Goal: Information Seeking & Learning: Learn about a topic

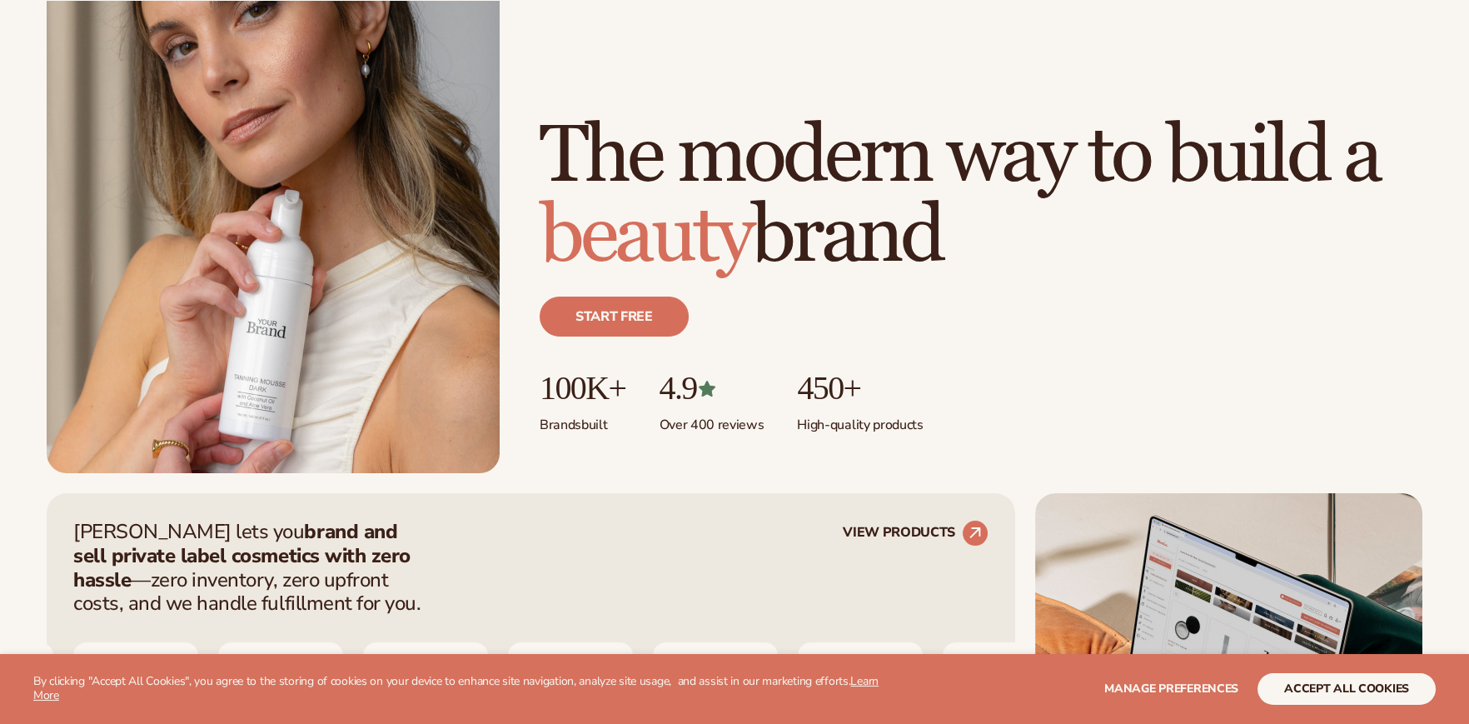
scroll to position [332, 0]
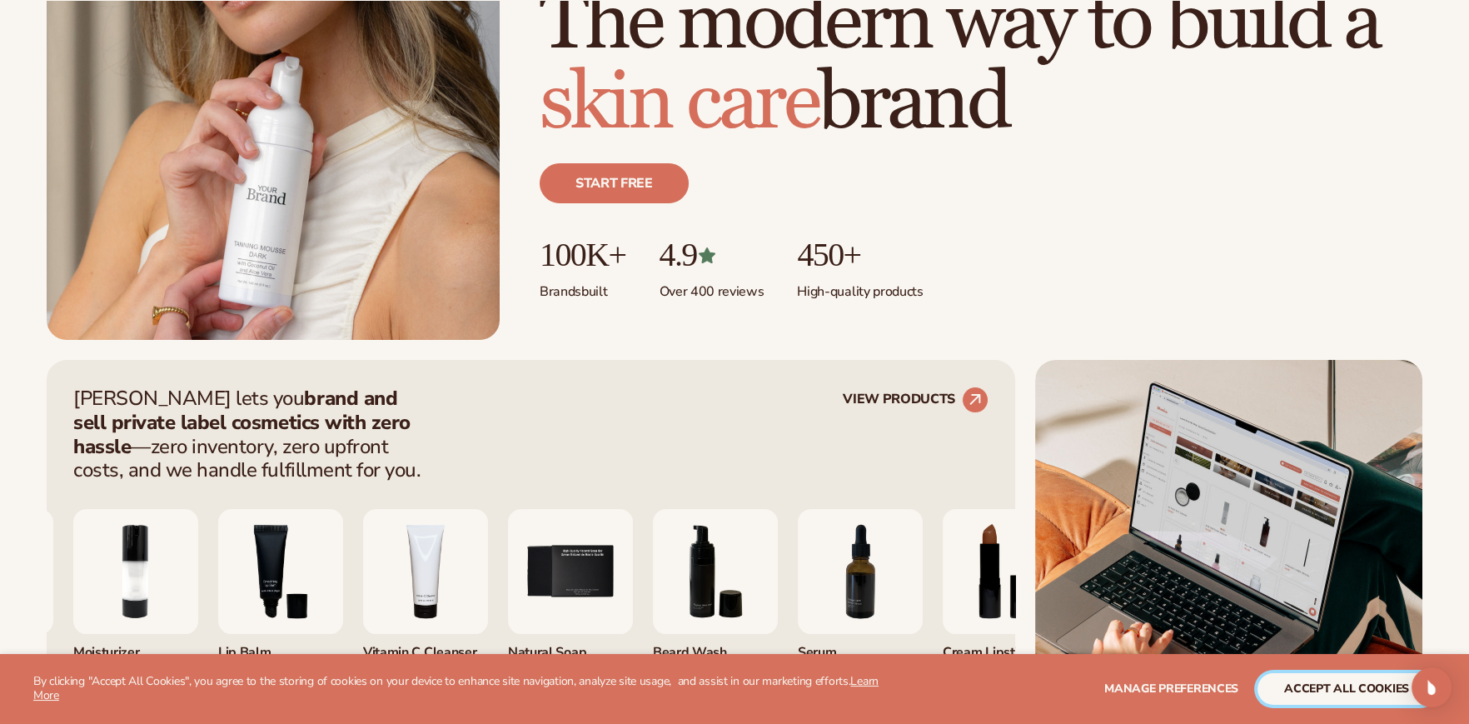
click at [1347, 689] on button "accept all cookies" at bounding box center [1347, 689] width 178 height 32
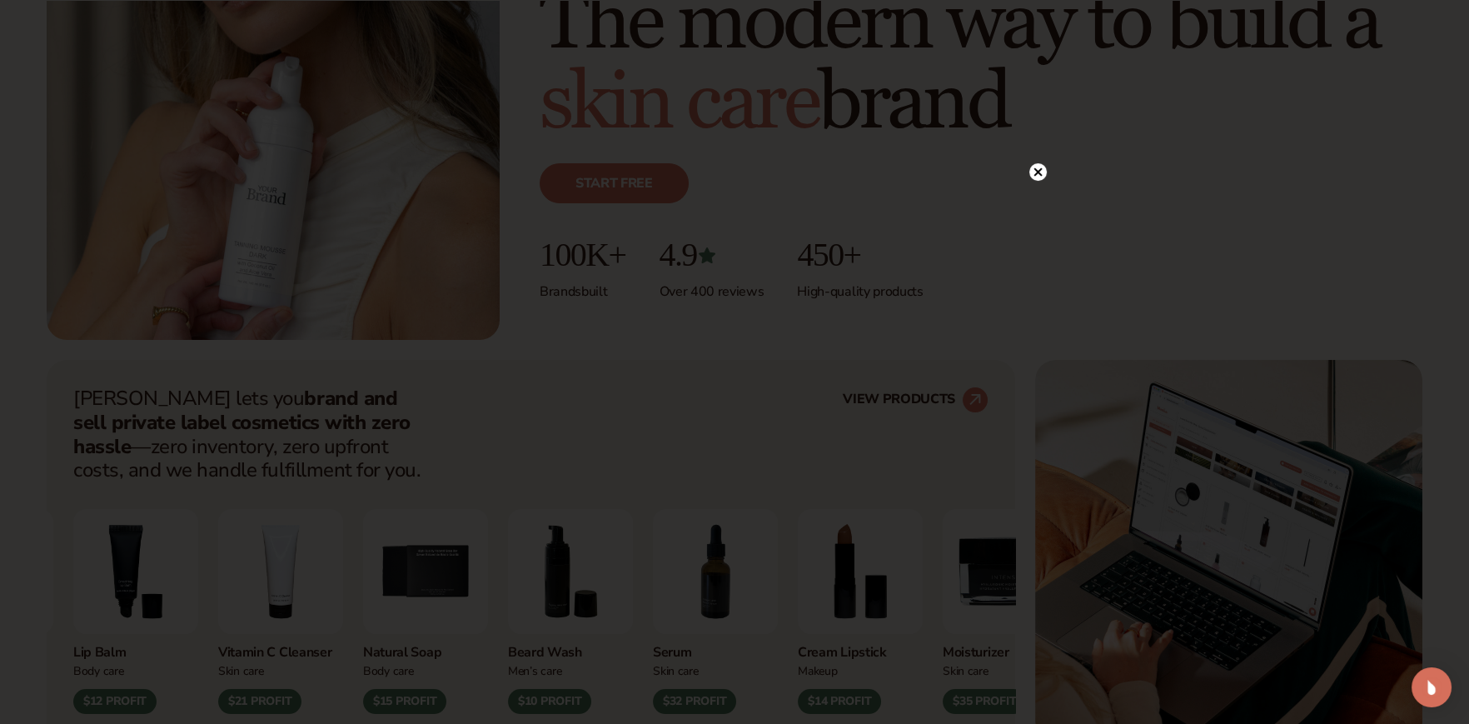
click at [1040, 167] on circle at bounding box center [1037, 171] width 17 height 17
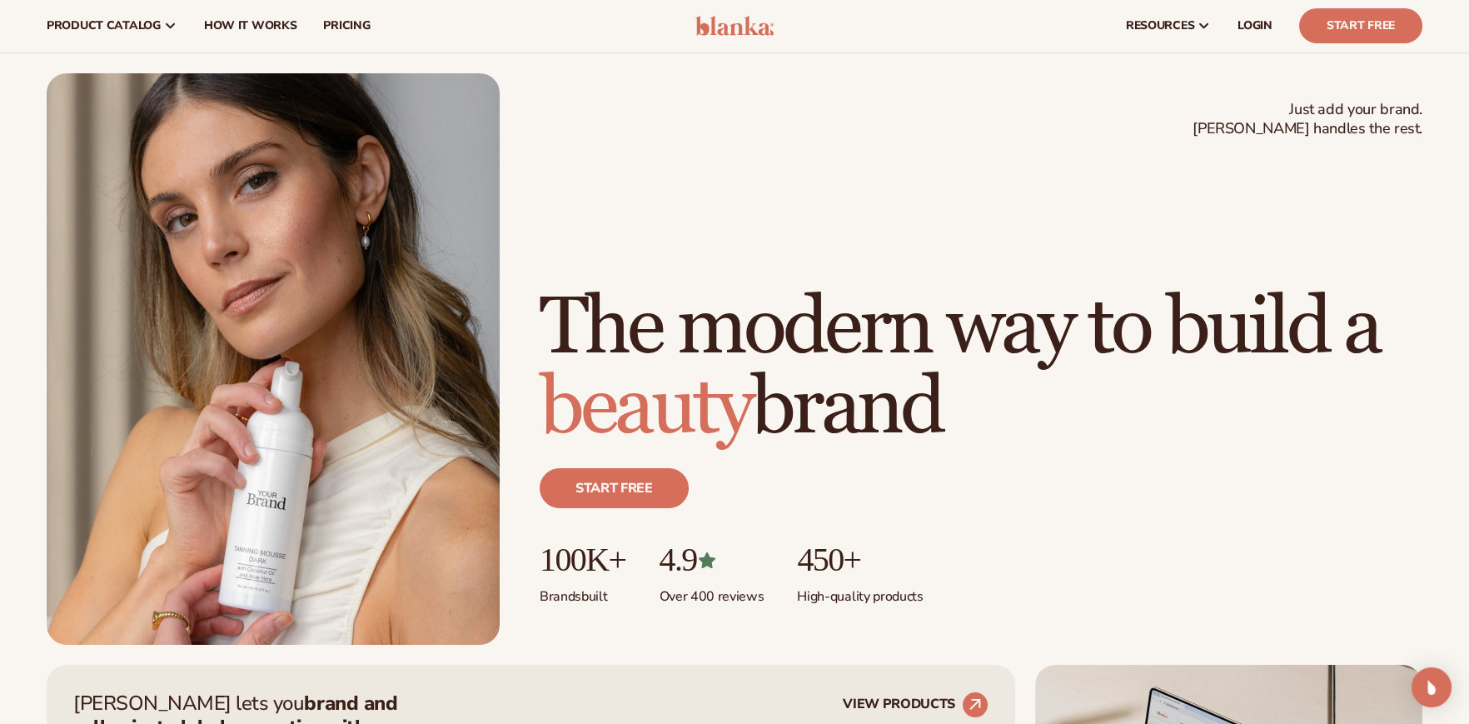
scroll to position [0, 0]
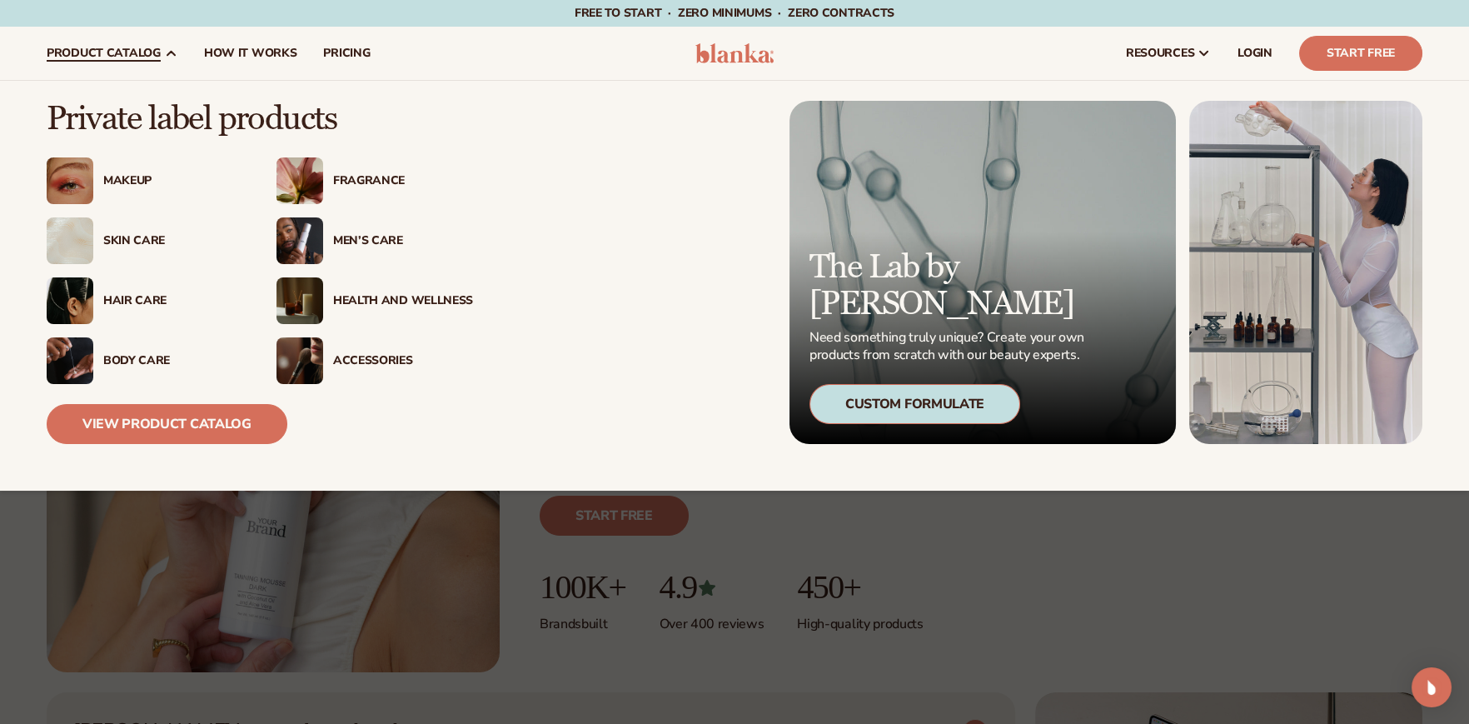
click at [405, 294] on div "Health And Wellness" at bounding box center [403, 301] width 140 height 14
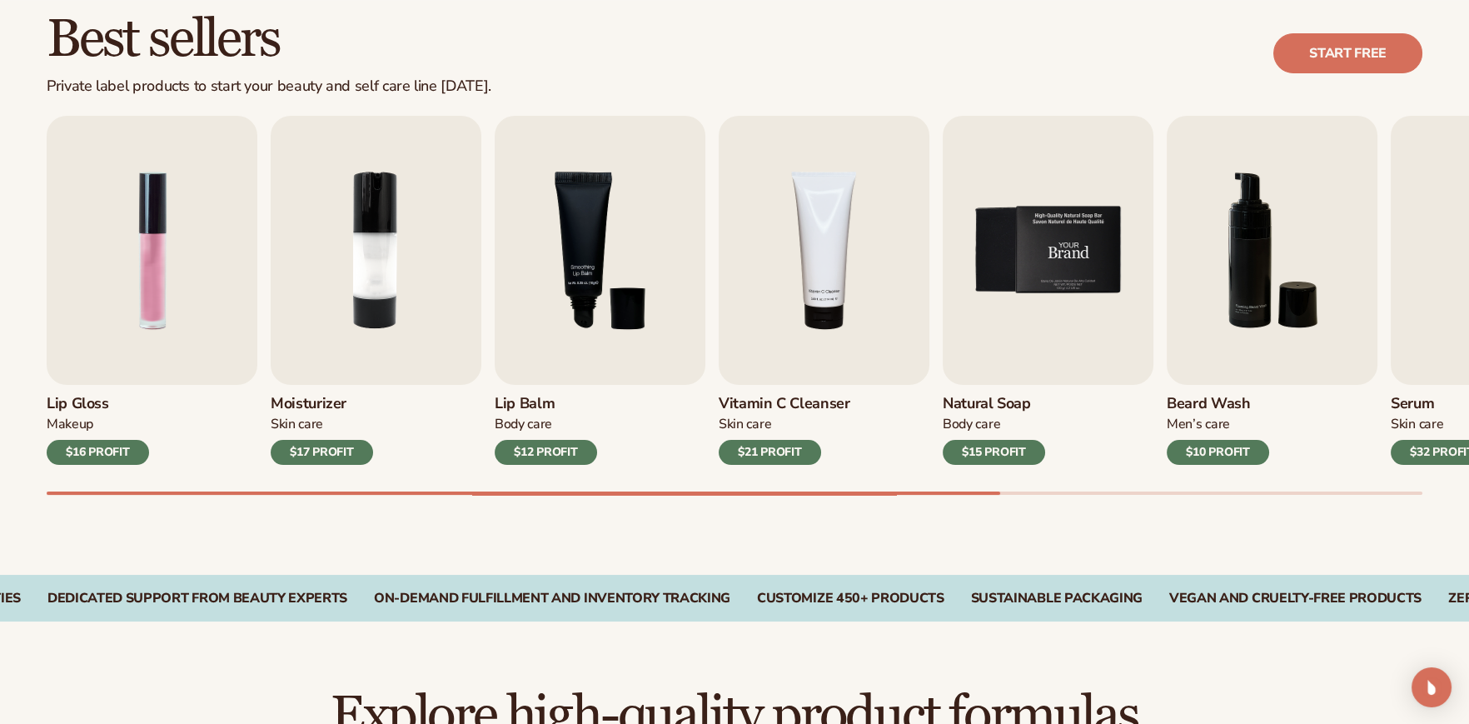
scroll to position [500, 0]
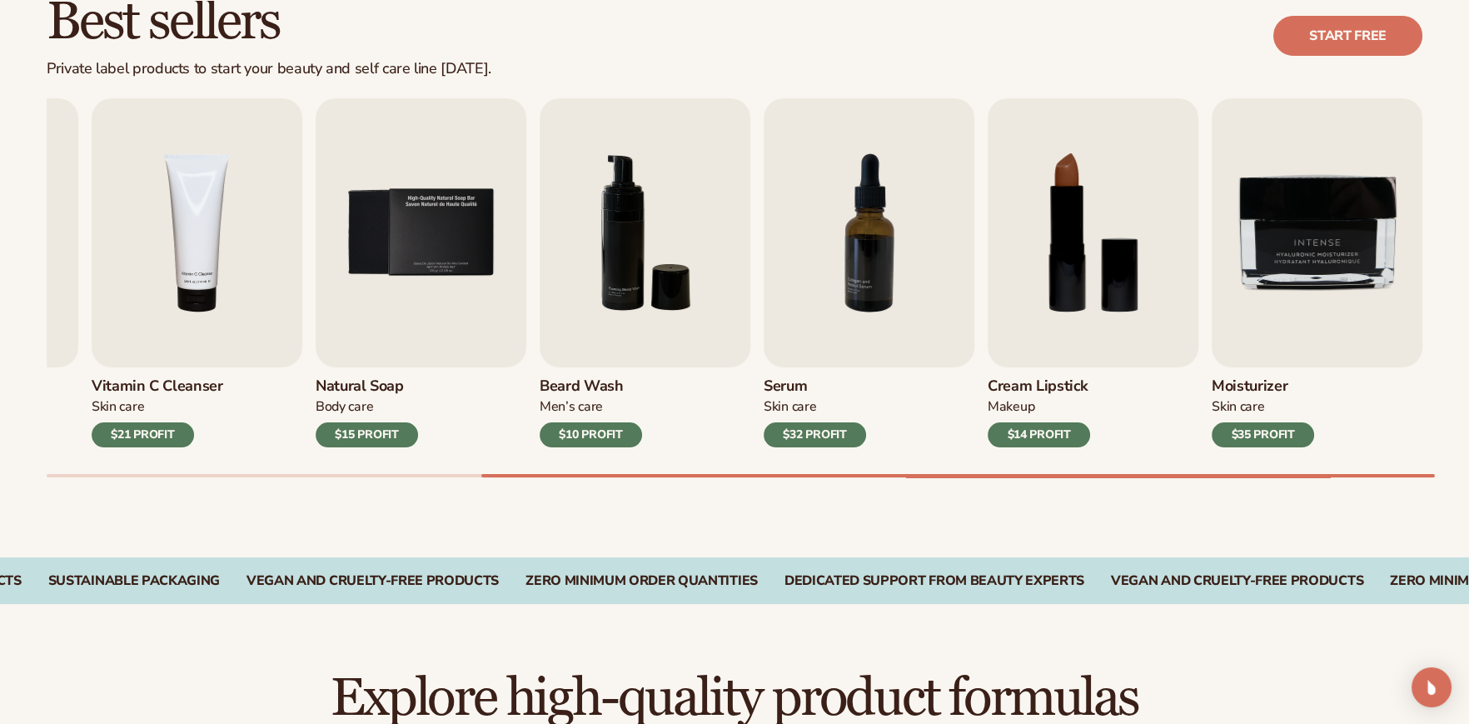
click at [1447, 482] on div "Best sellers Private label products to start your beauty and self care line [DA…" at bounding box center [734, 253] width 1469 height 610
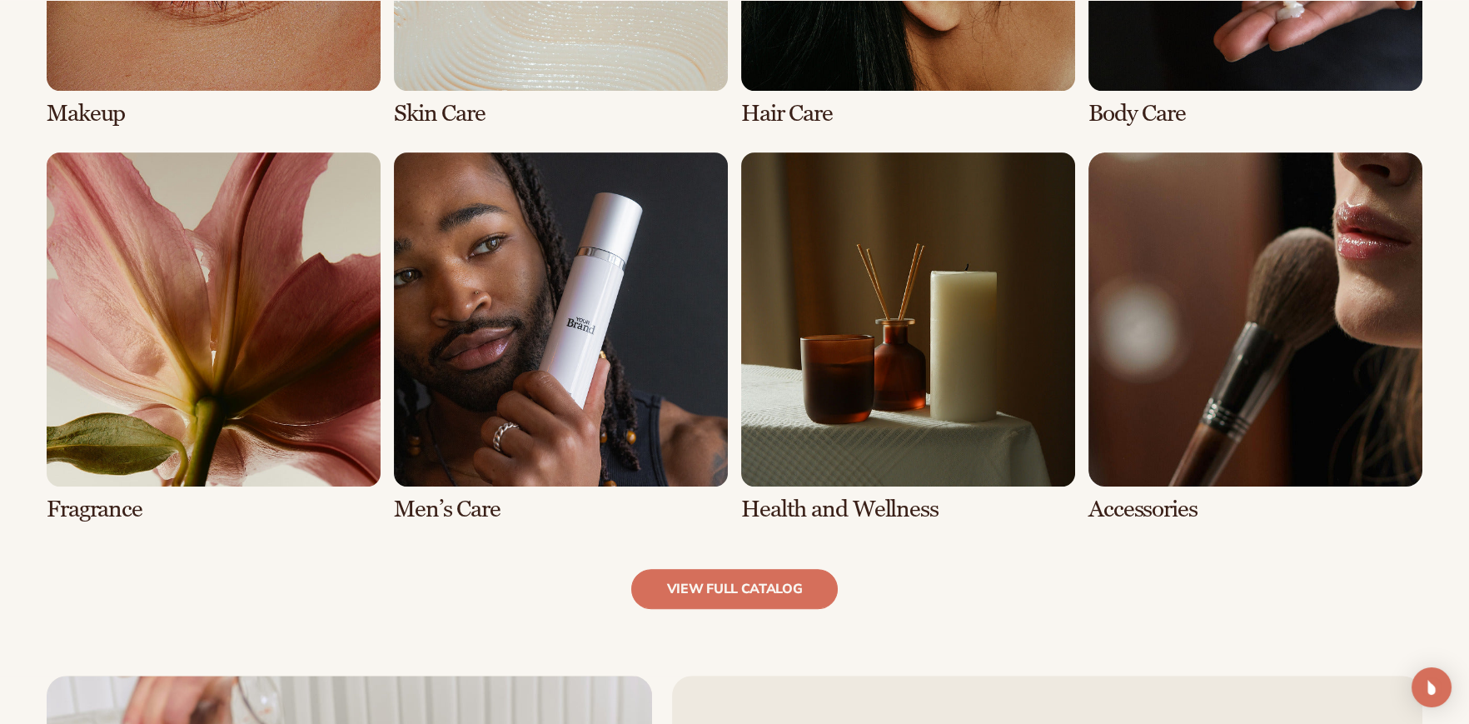
scroll to position [1498, 0]
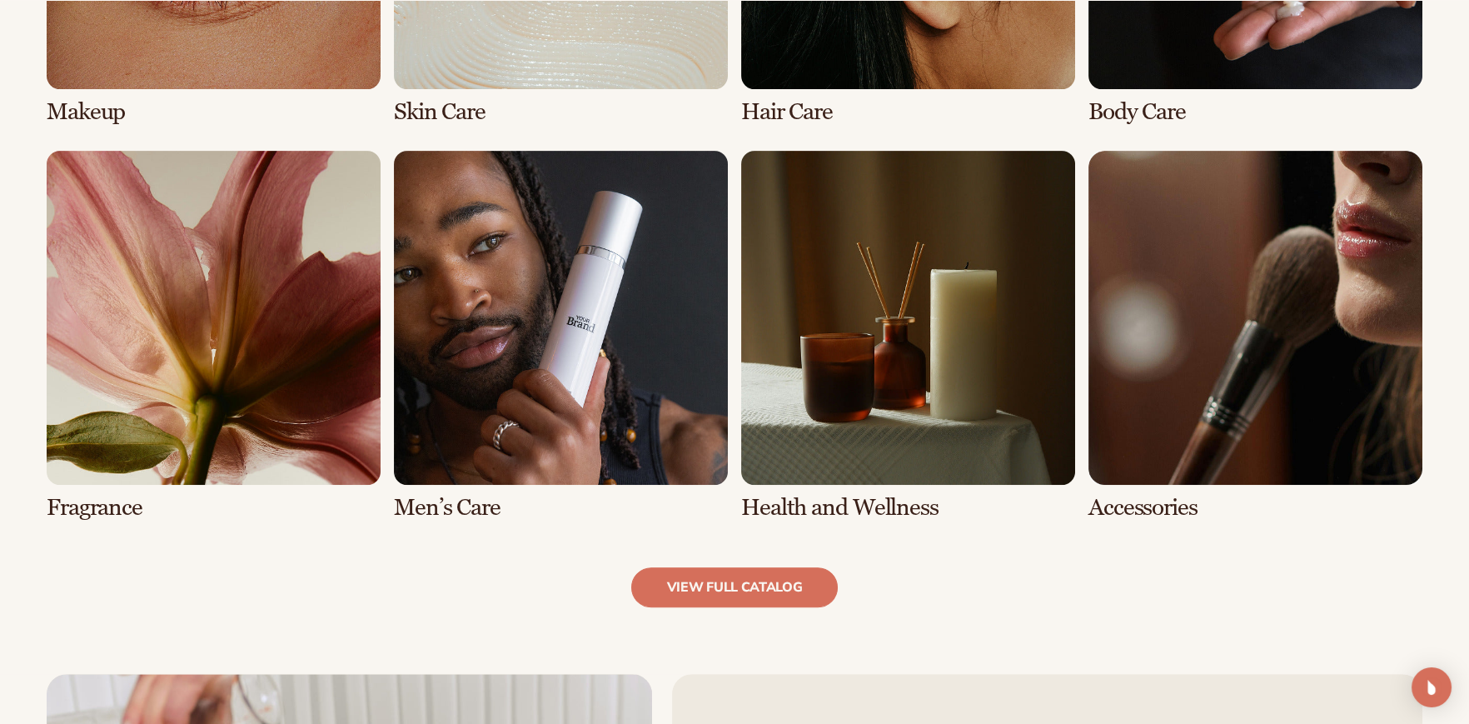
click at [867, 396] on link "7 / 8" at bounding box center [908, 336] width 334 height 370
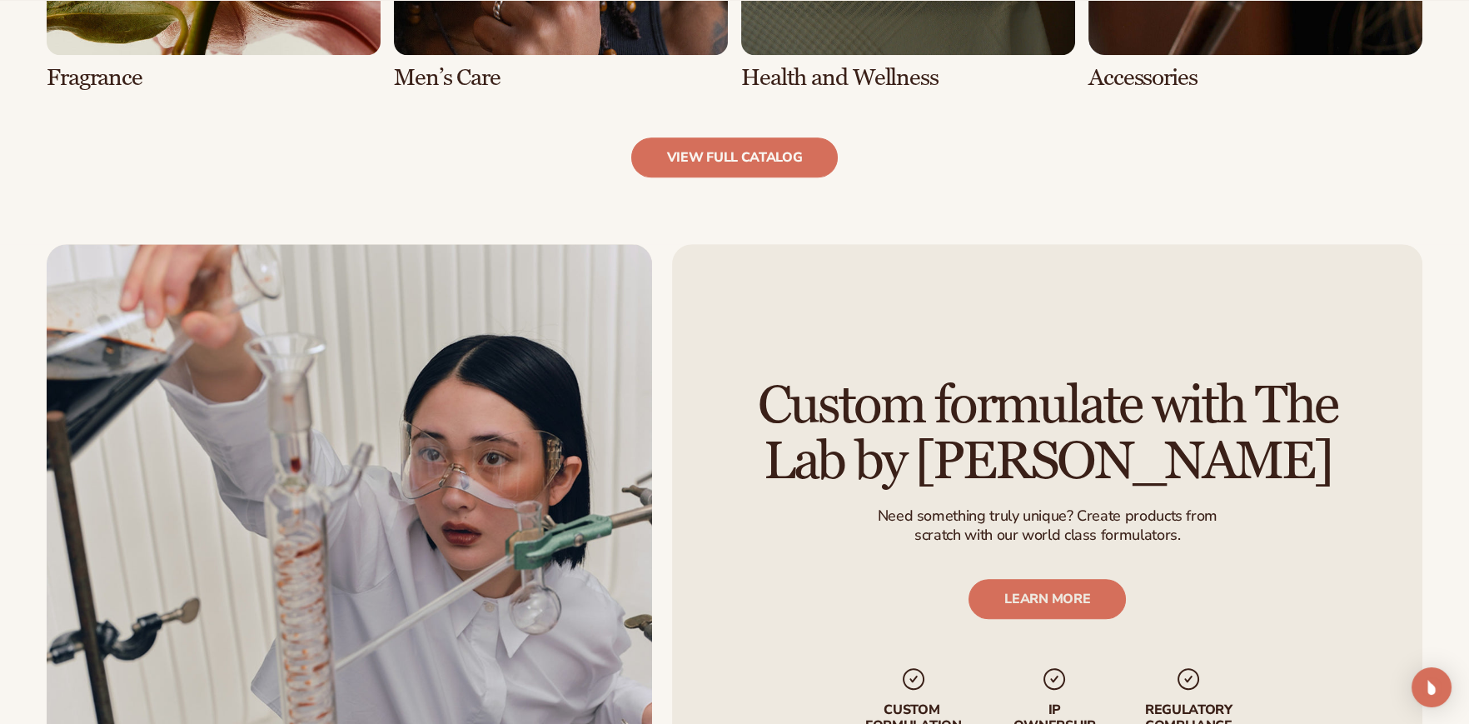
scroll to position [2165, 0]
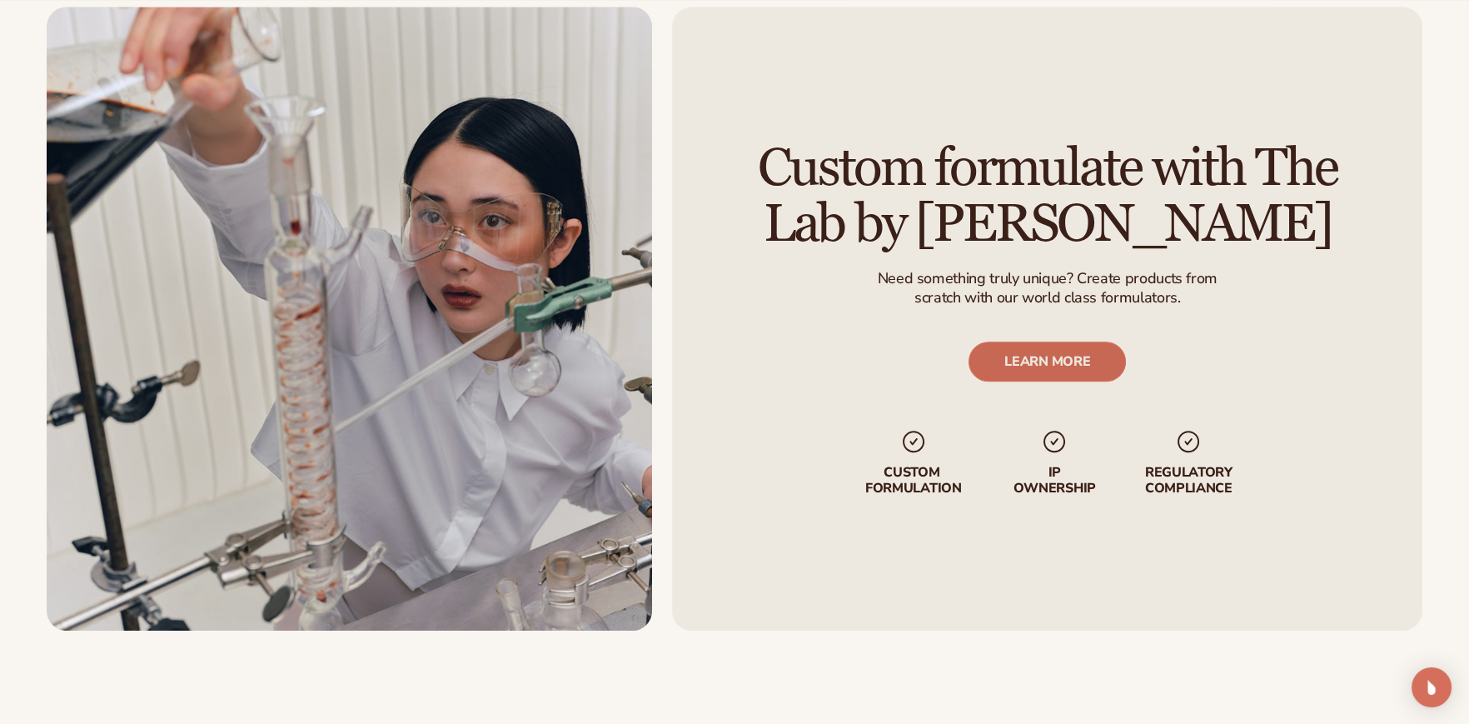
click at [1035, 358] on link "LEARN MORE" at bounding box center [1047, 361] width 157 height 40
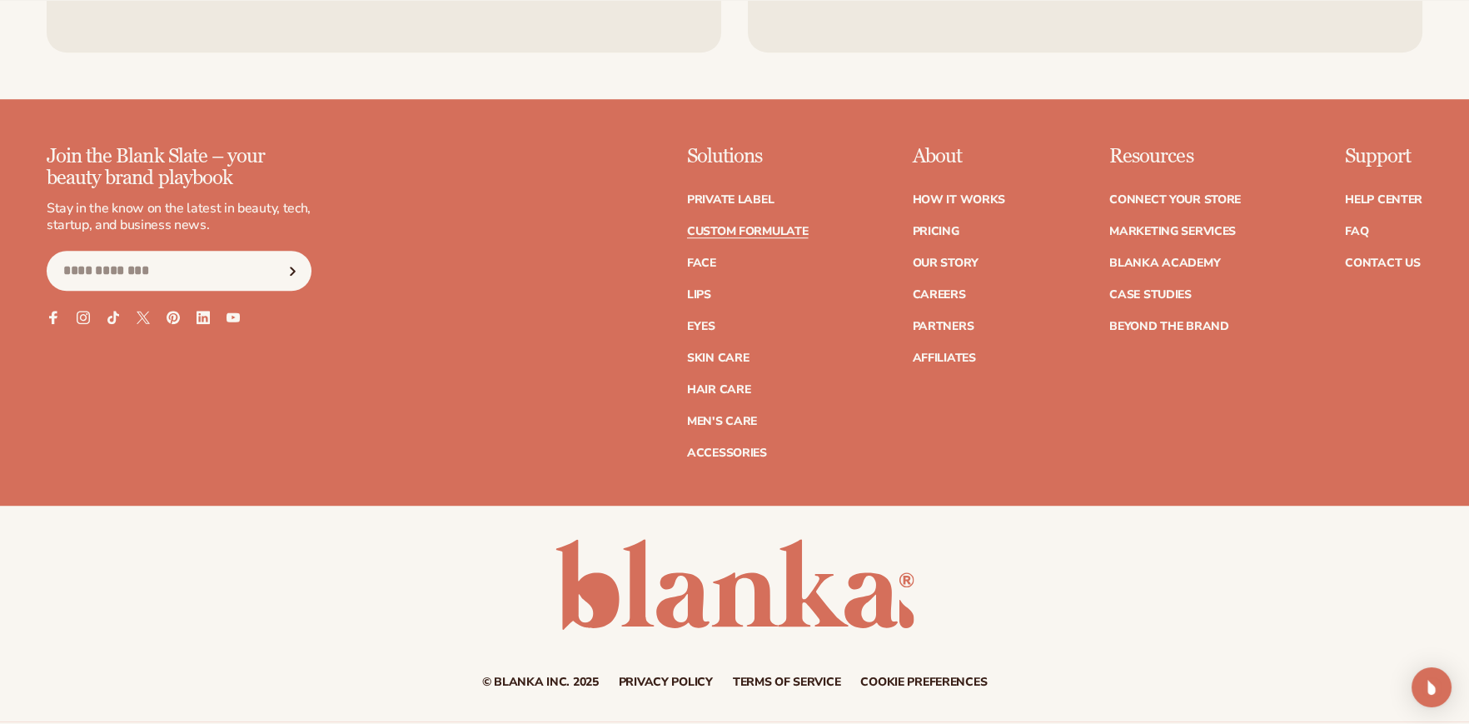
scroll to position [2555, 0]
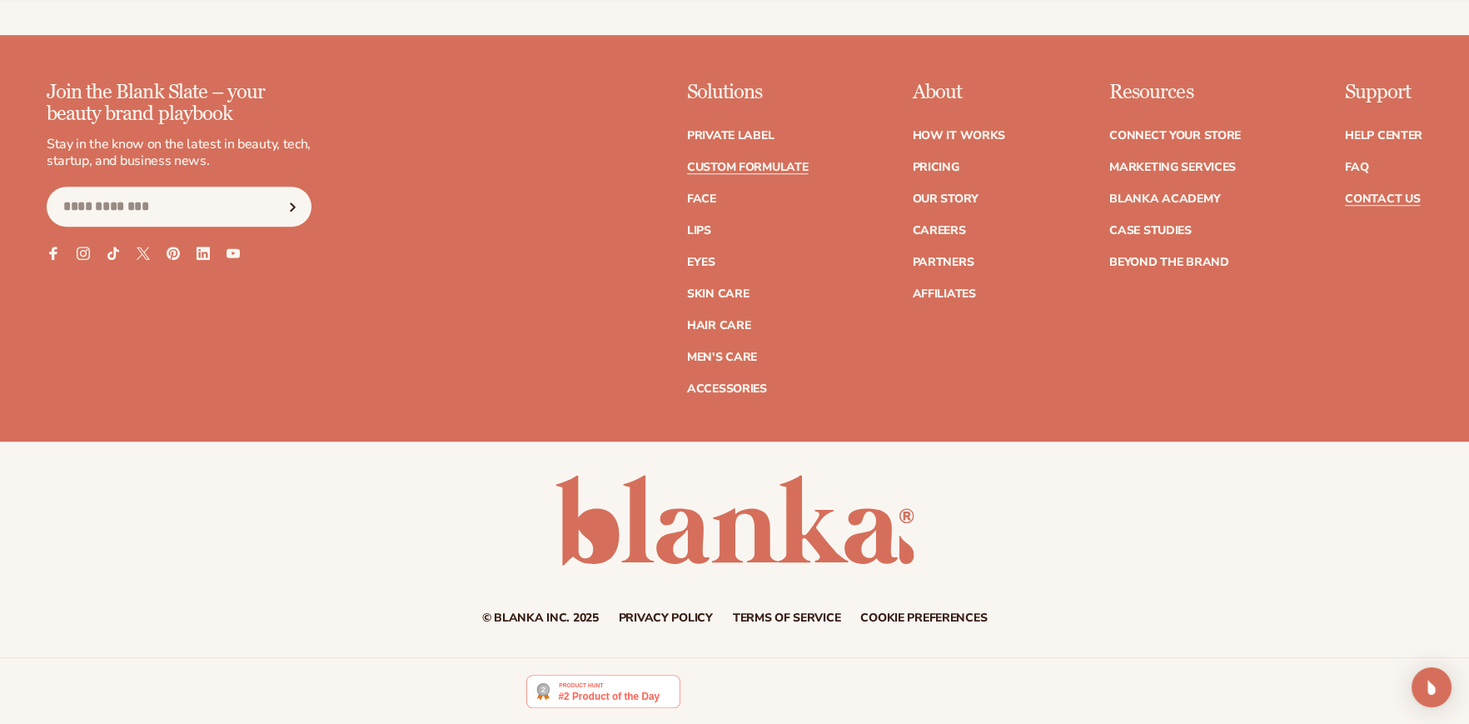
click at [1384, 198] on link "Contact Us" at bounding box center [1382, 199] width 75 height 12
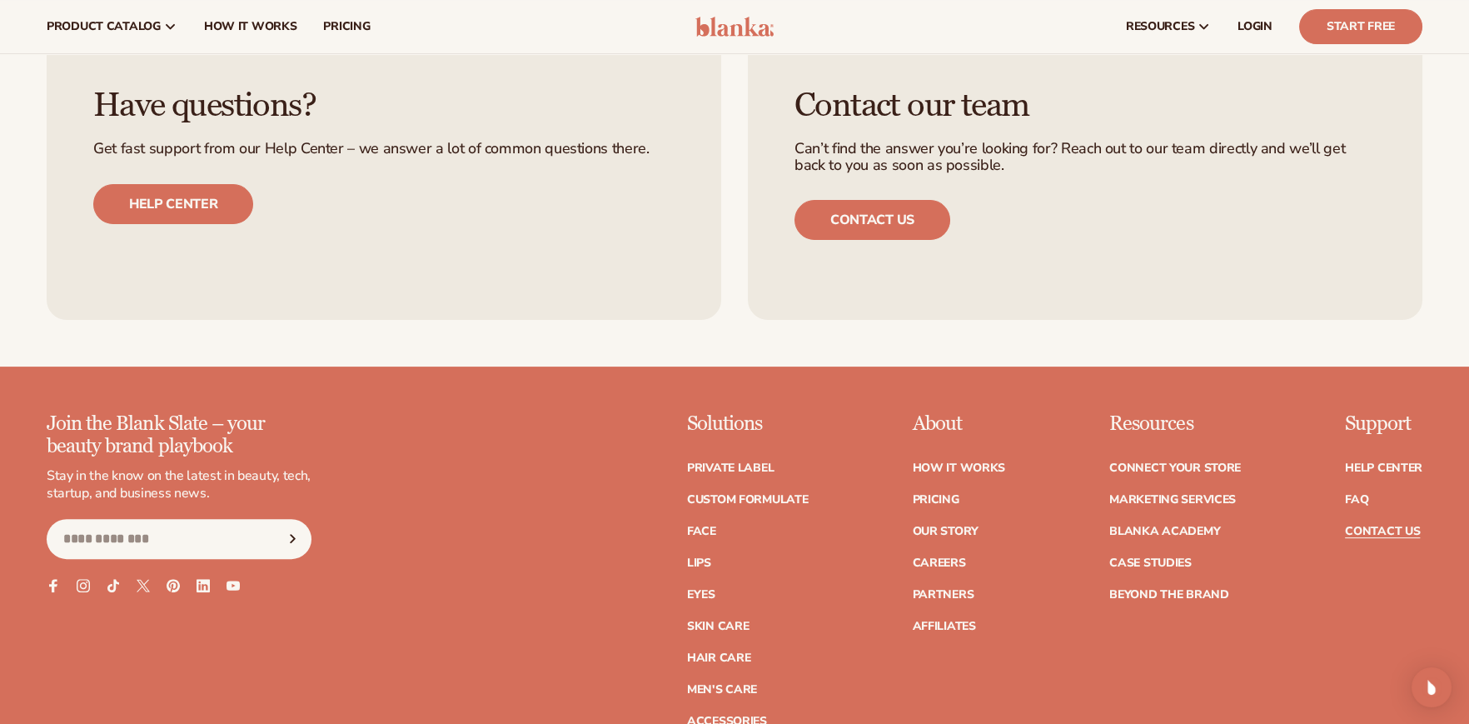
scroll to position [1311, 0]
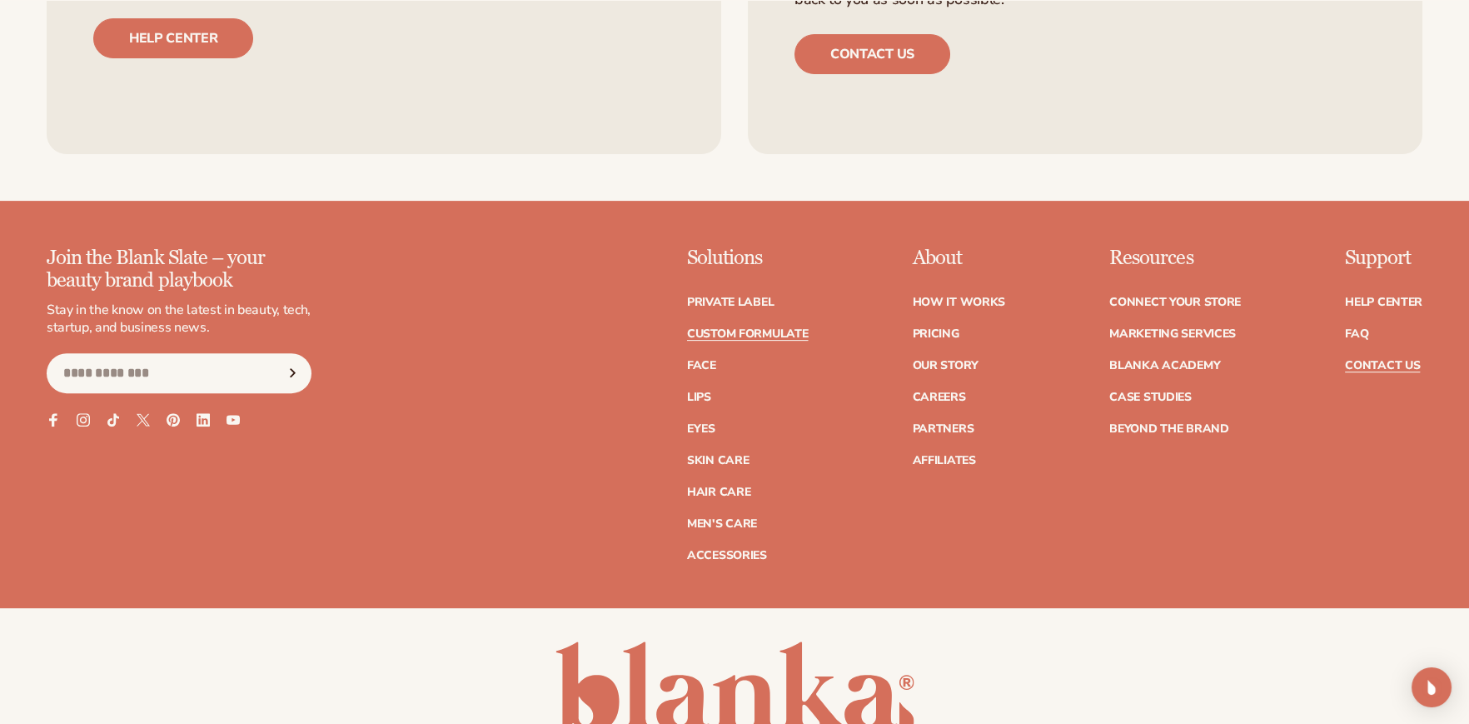
click at [782, 331] on link "Custom formulate" at bounding box center [748, 334] width 122 height 12
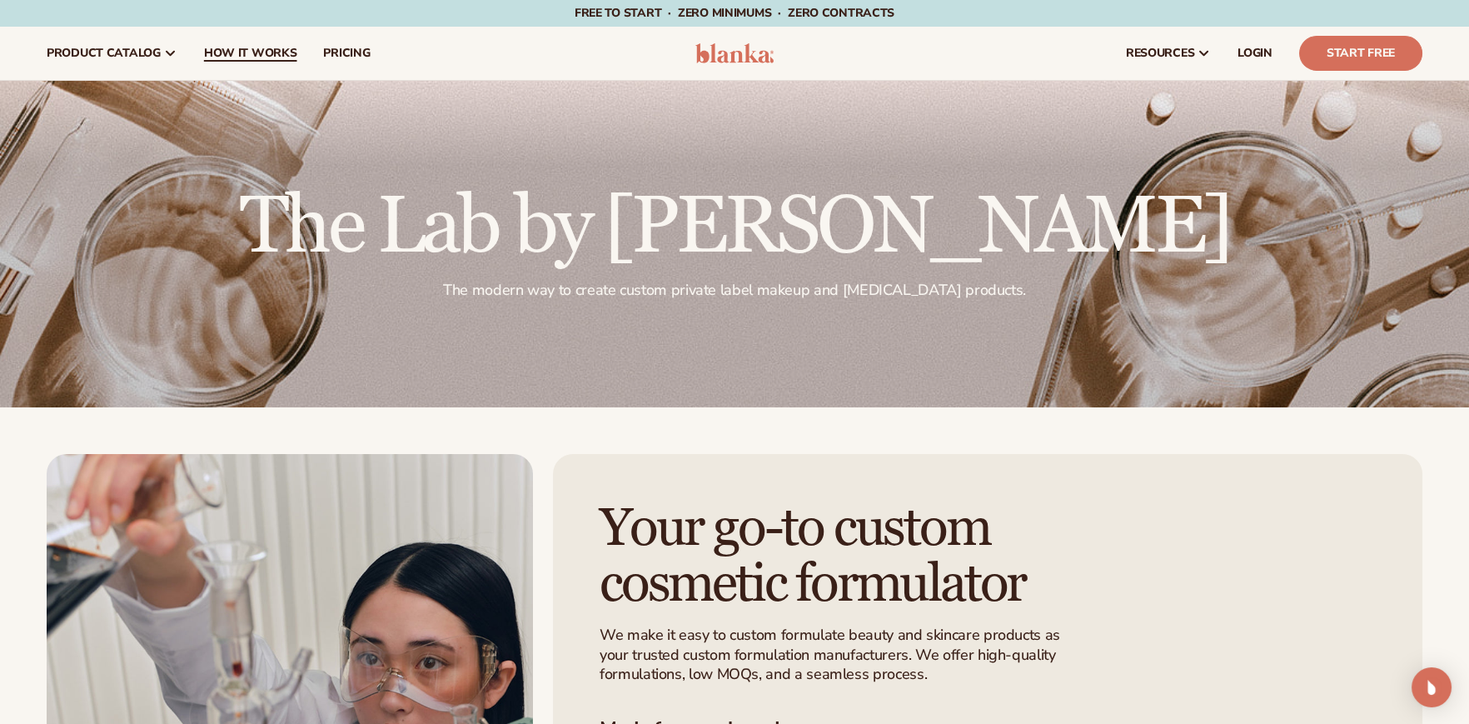
click at [260, 50] on span "How It Works" at bounding box center [250, 53] width 93 height 13
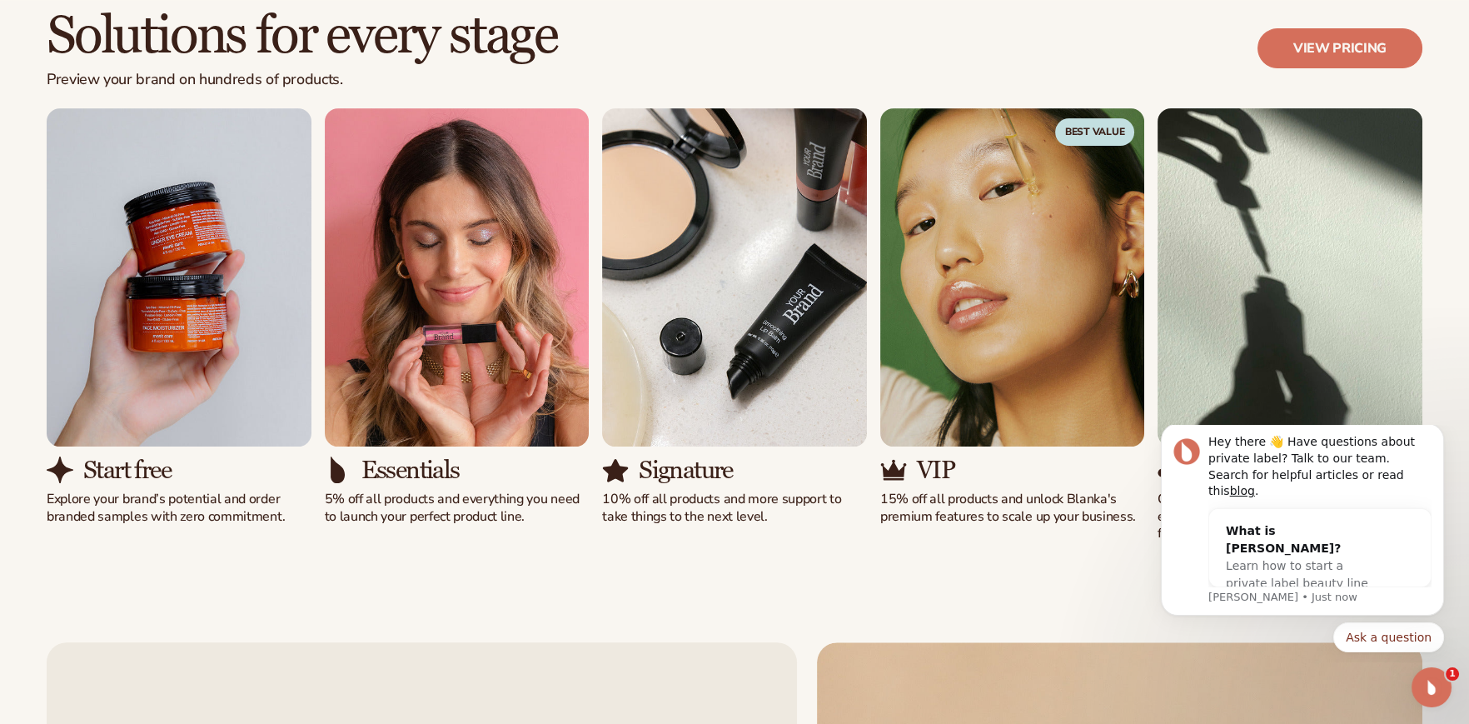
click at [685, 591] on div "Solutions for every stage Preview your brand on hundreds of products. View pric…" at bounding box center [734, 276] width 1469 height 668
click at [1093, 580] on div "Solutions for every stage Preview your brand on hundreds of products. View pric…" at bounding box center [734, 276] width 1469 height 668
click at [1441, 431] on icon "Dismiss notification" at bounding box center [1439, 429] width 6 height 6
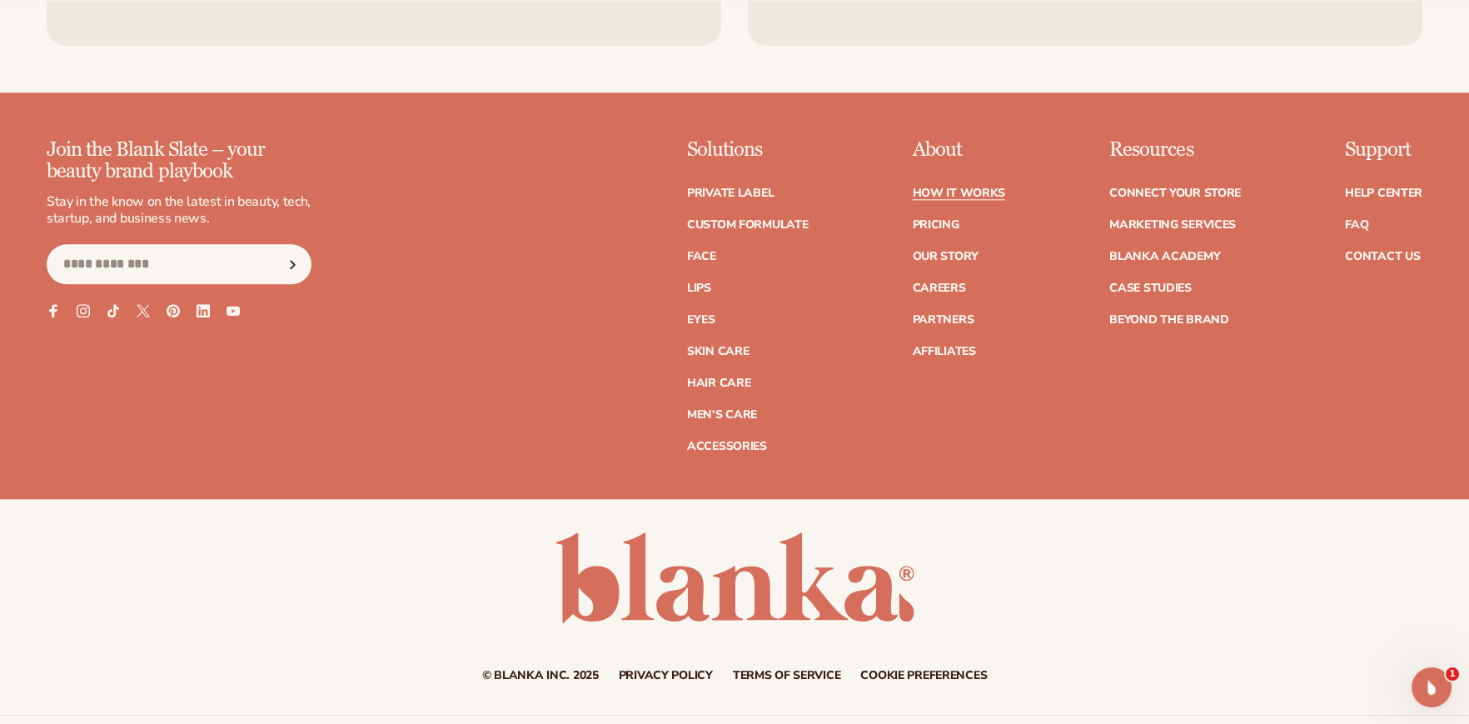
scroll to position [4164, 0]
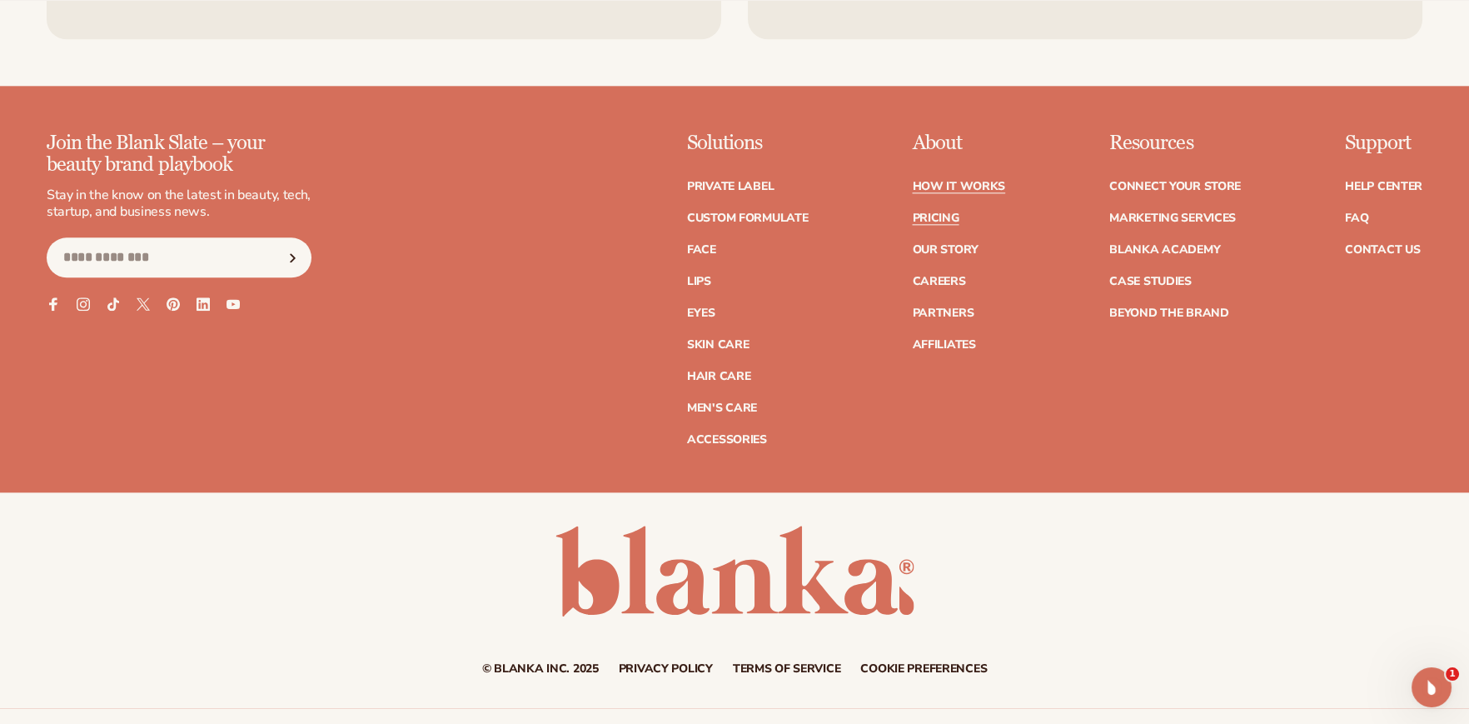
click at [951, 212] on link "Pricing" at bounding box center [935, 218] width 47 height 12
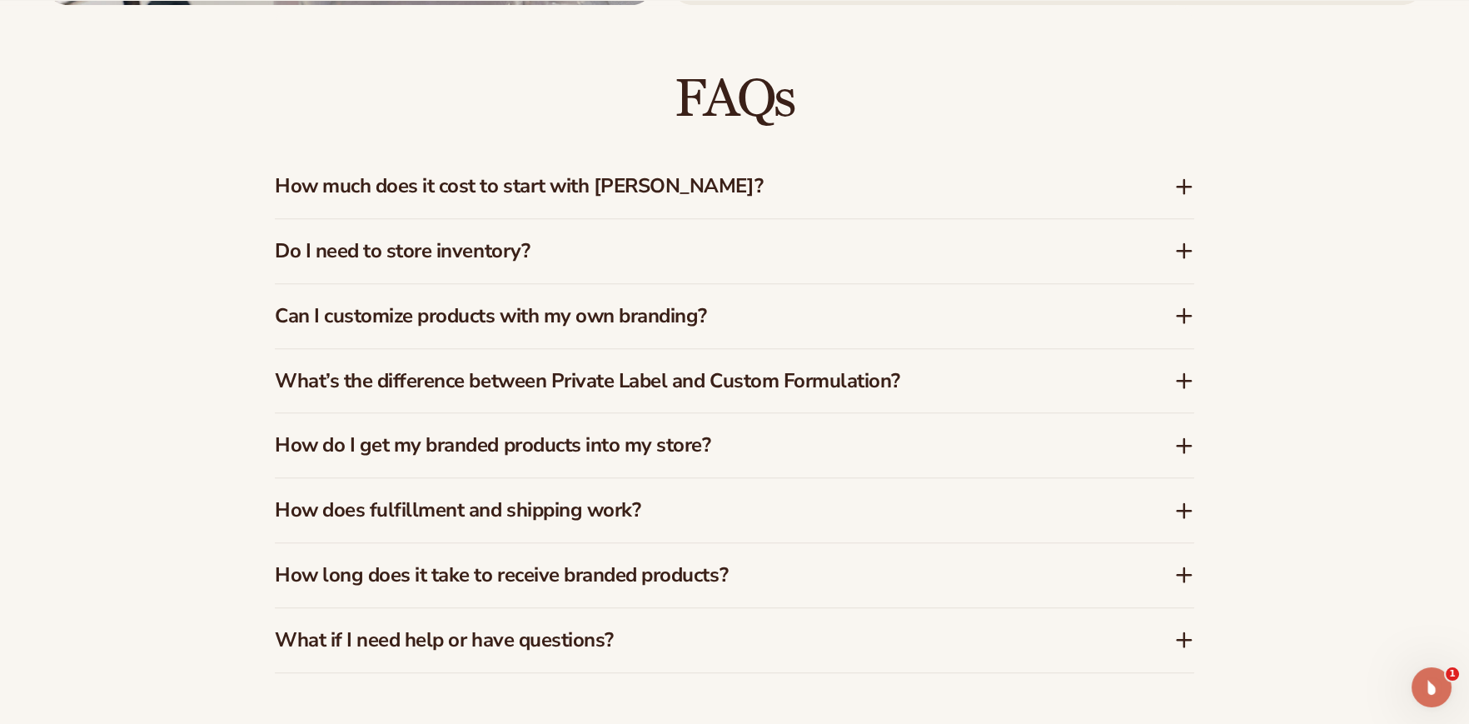
scroll to position [2563, 0]
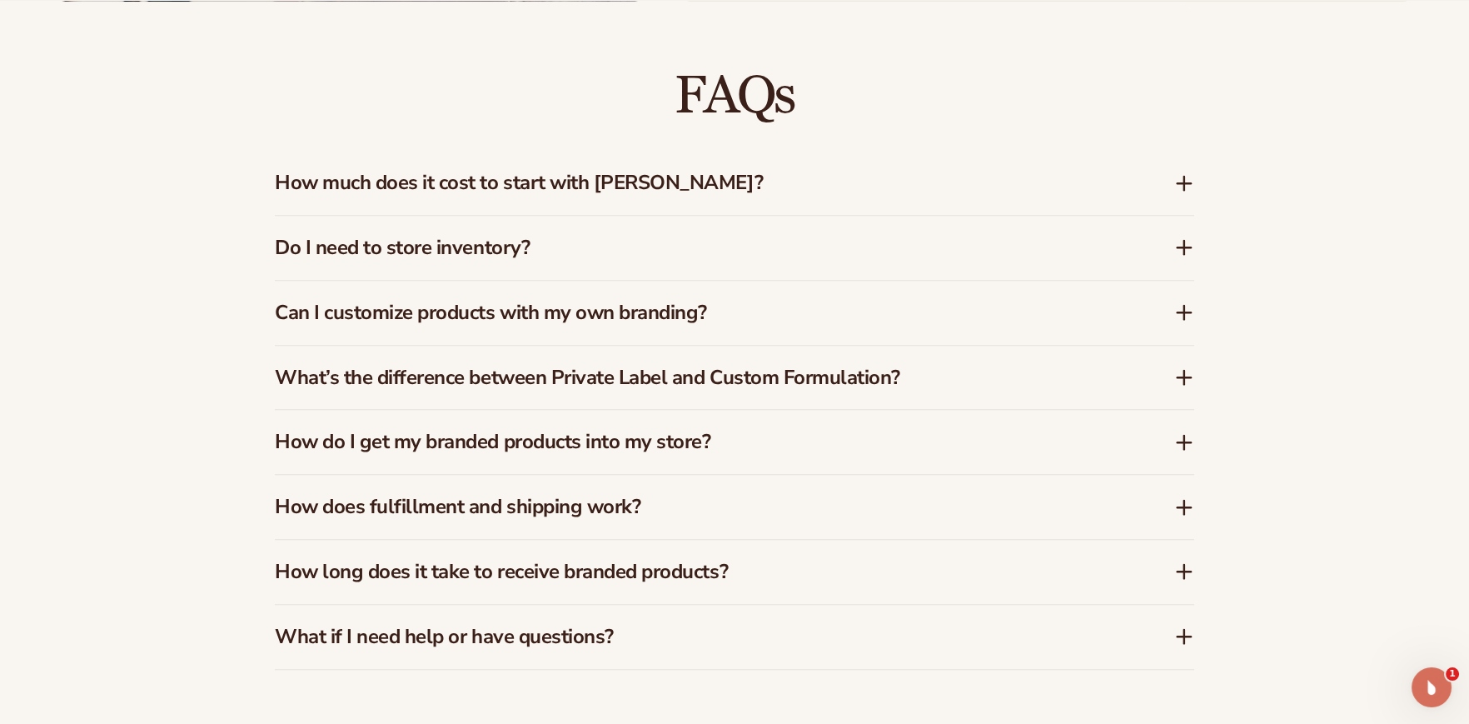
click at [1184, 183] on icon at bounding box center [1184, 182] width 0 height 13
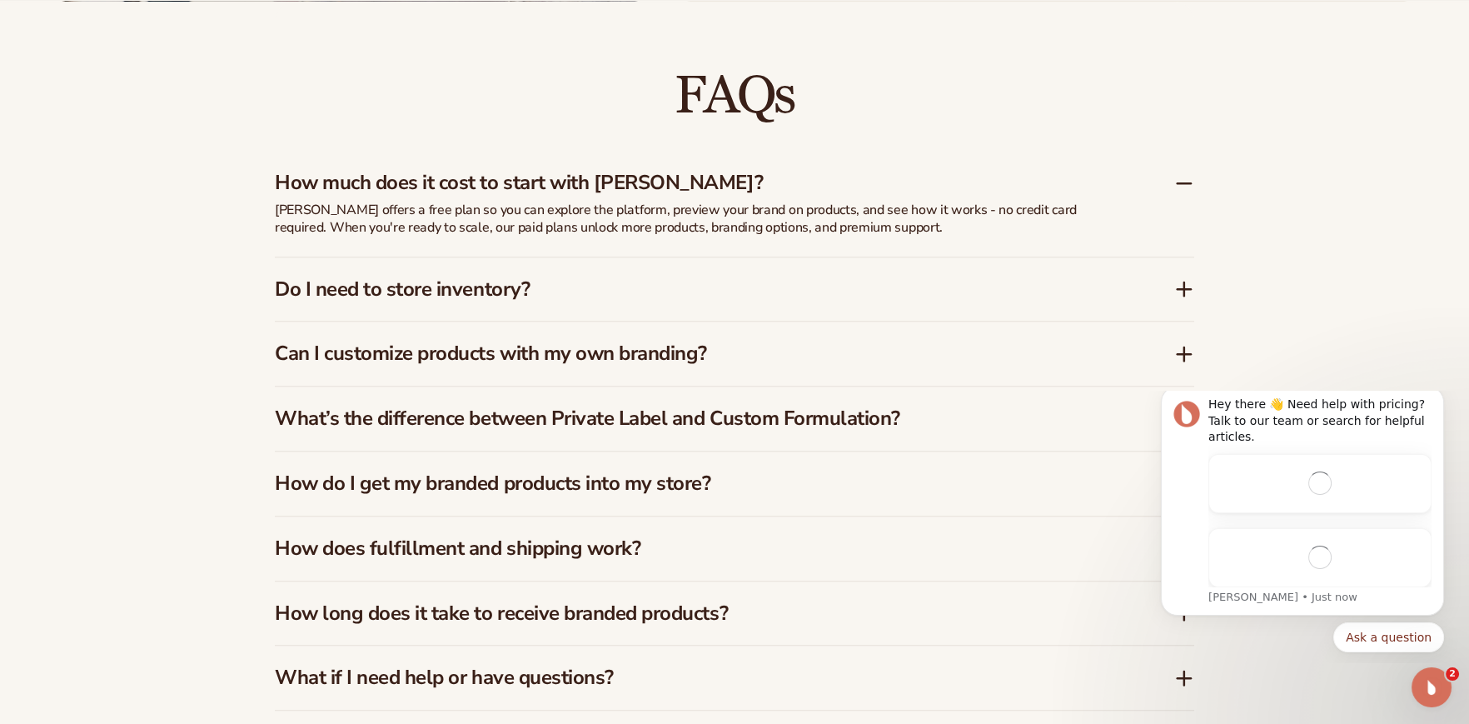
scroll to position [0, 0]
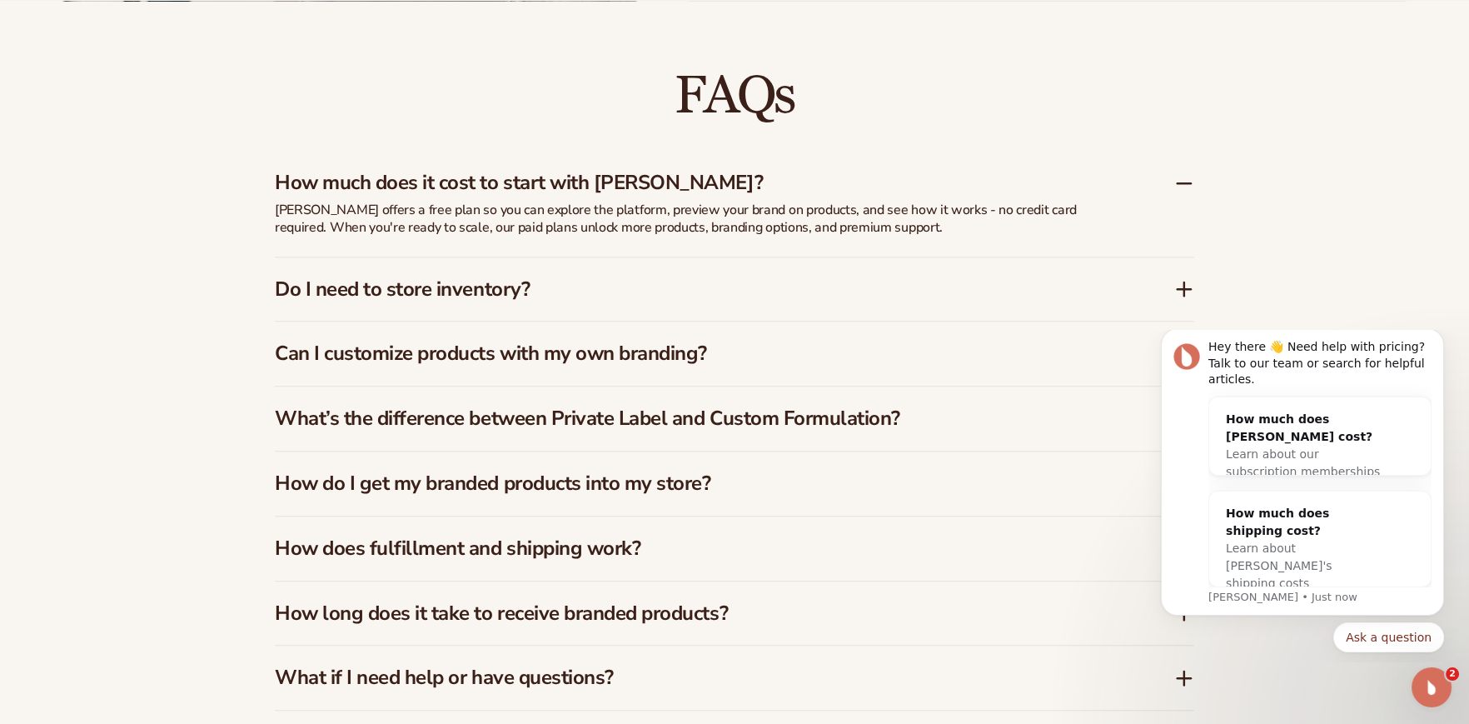
click at [1179, 291] on icon at bounding box center [1184, 289] width 20 height 20
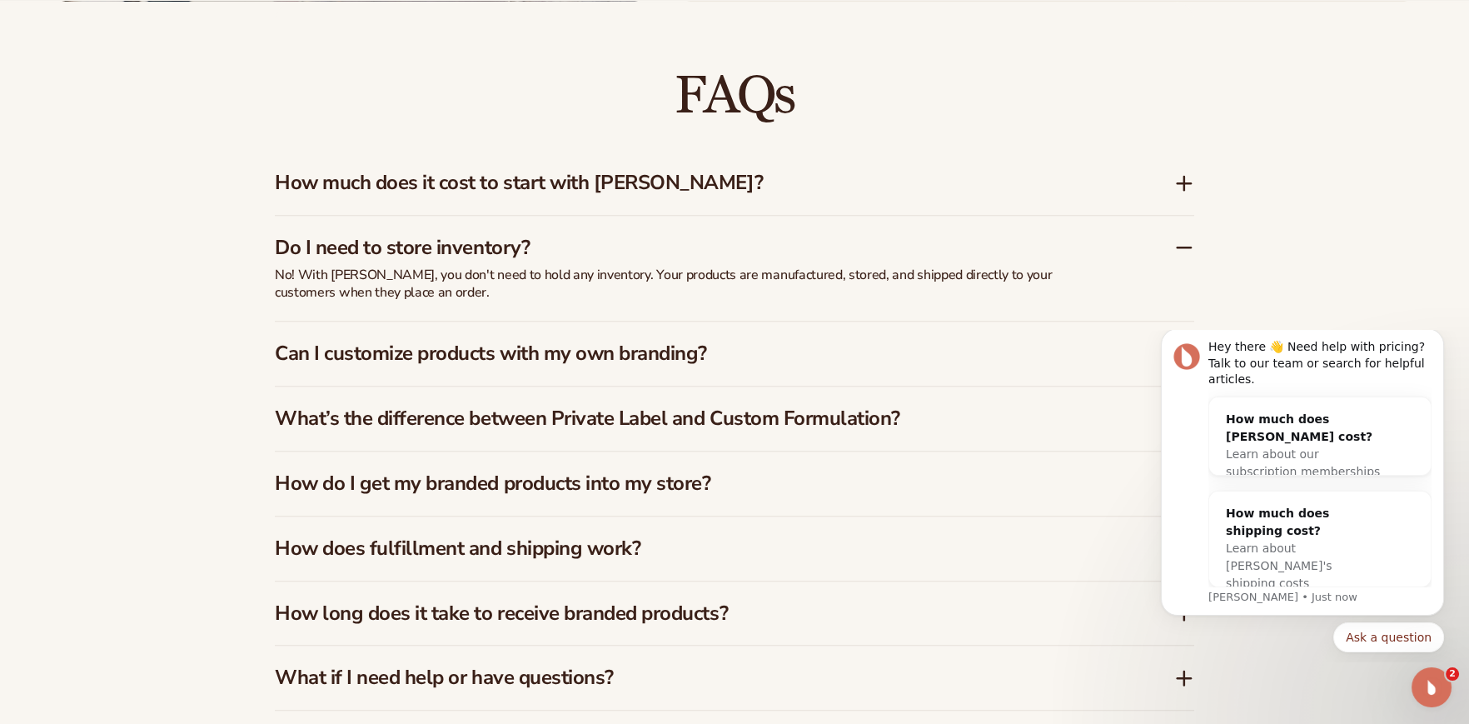
click at [1179, 291] on div "Do I need to store inventory? No! With [PERSON_NAME], you don't need to hold an…" at bounding box center [734, 268] width 919 height 105
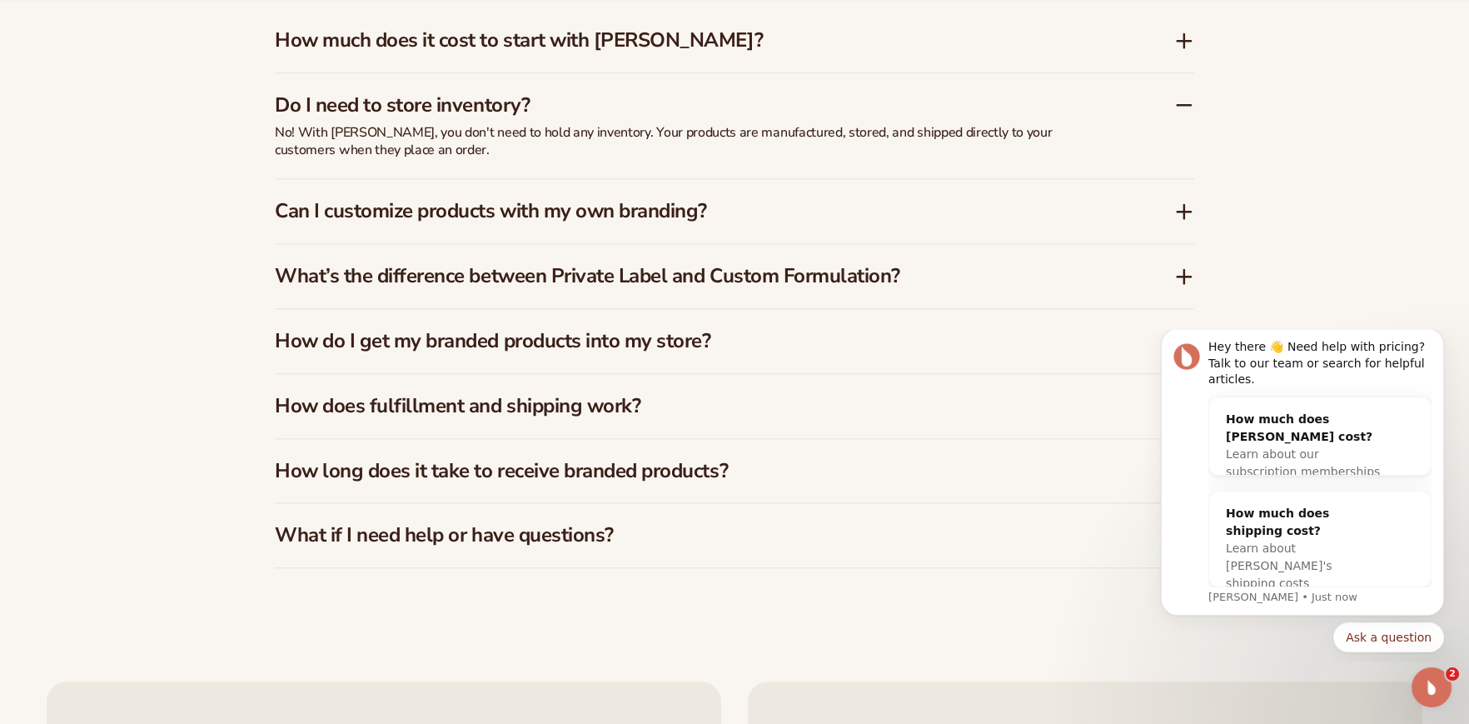
scroll to position [2730, 0]
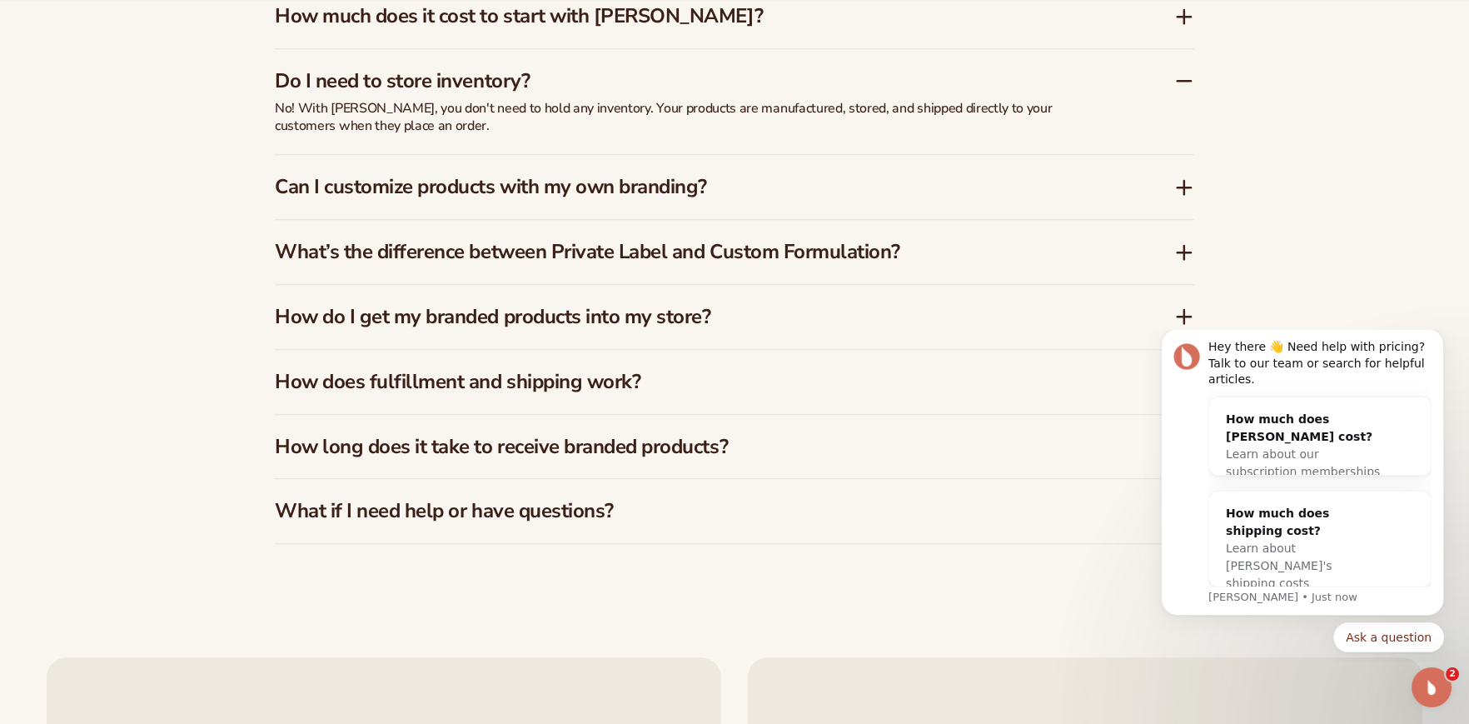
click at [1187, 187] on icon at bounding box center [1184, 187] width 13 height 0
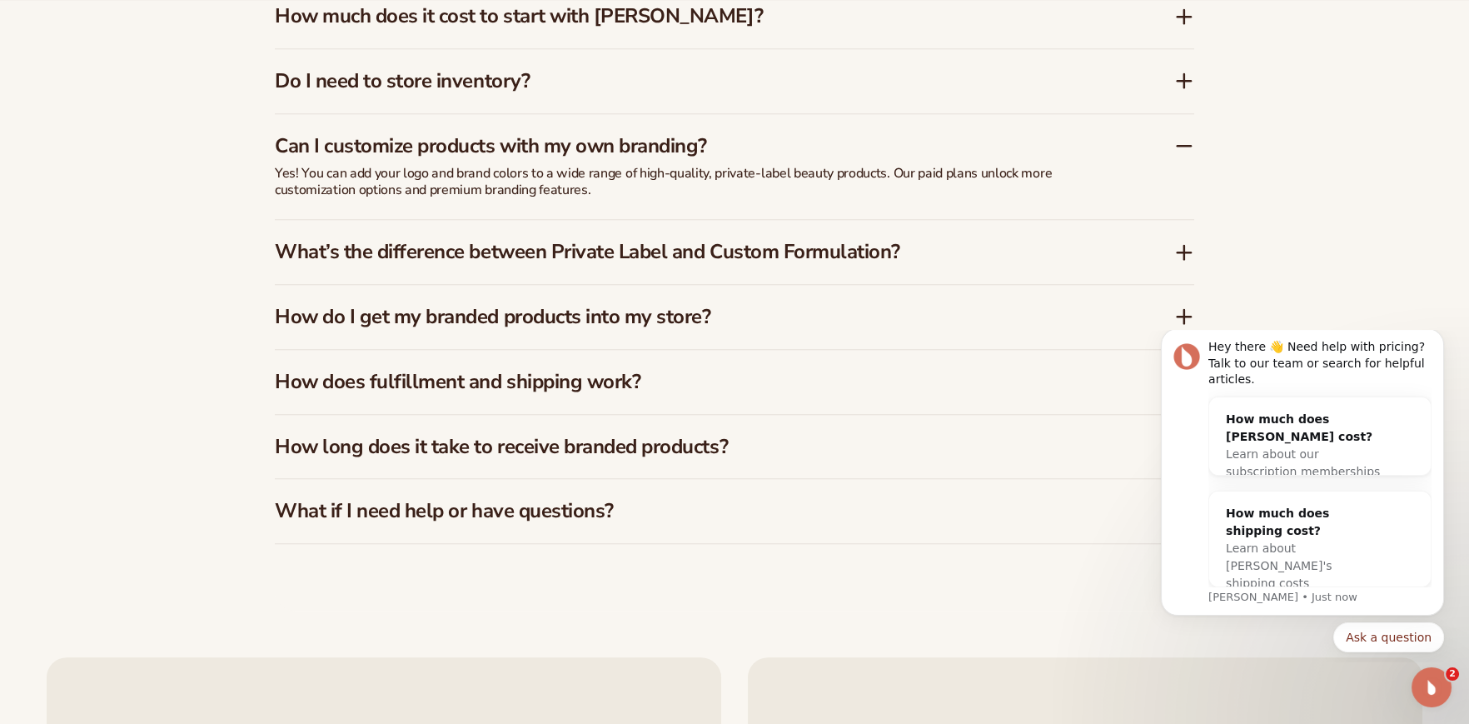
click at [1184, 247] on icon at bounding box center [1184, 251] width 0 height 13
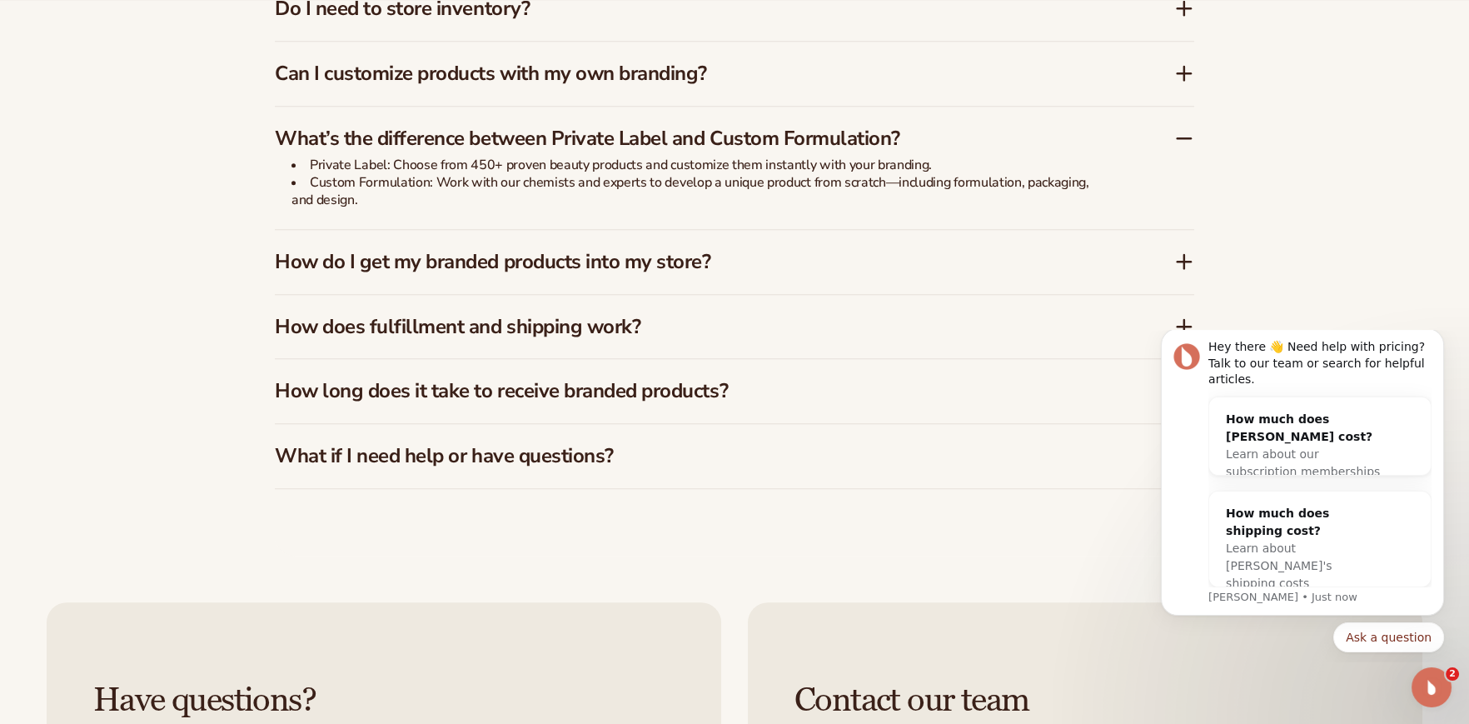
scroll to position [2896, 0]
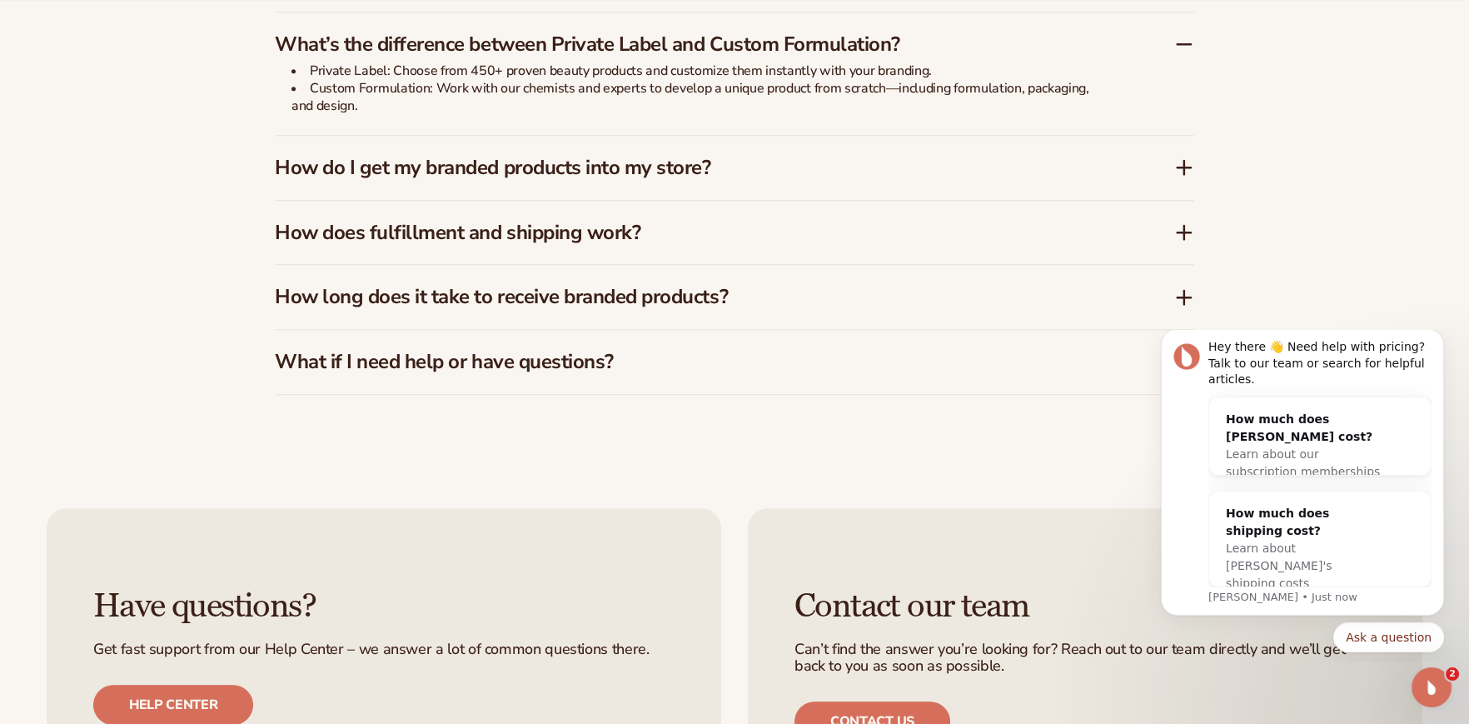
click at [1183, 160] on icon at bounding box center [1184, 167] width 20 height 20
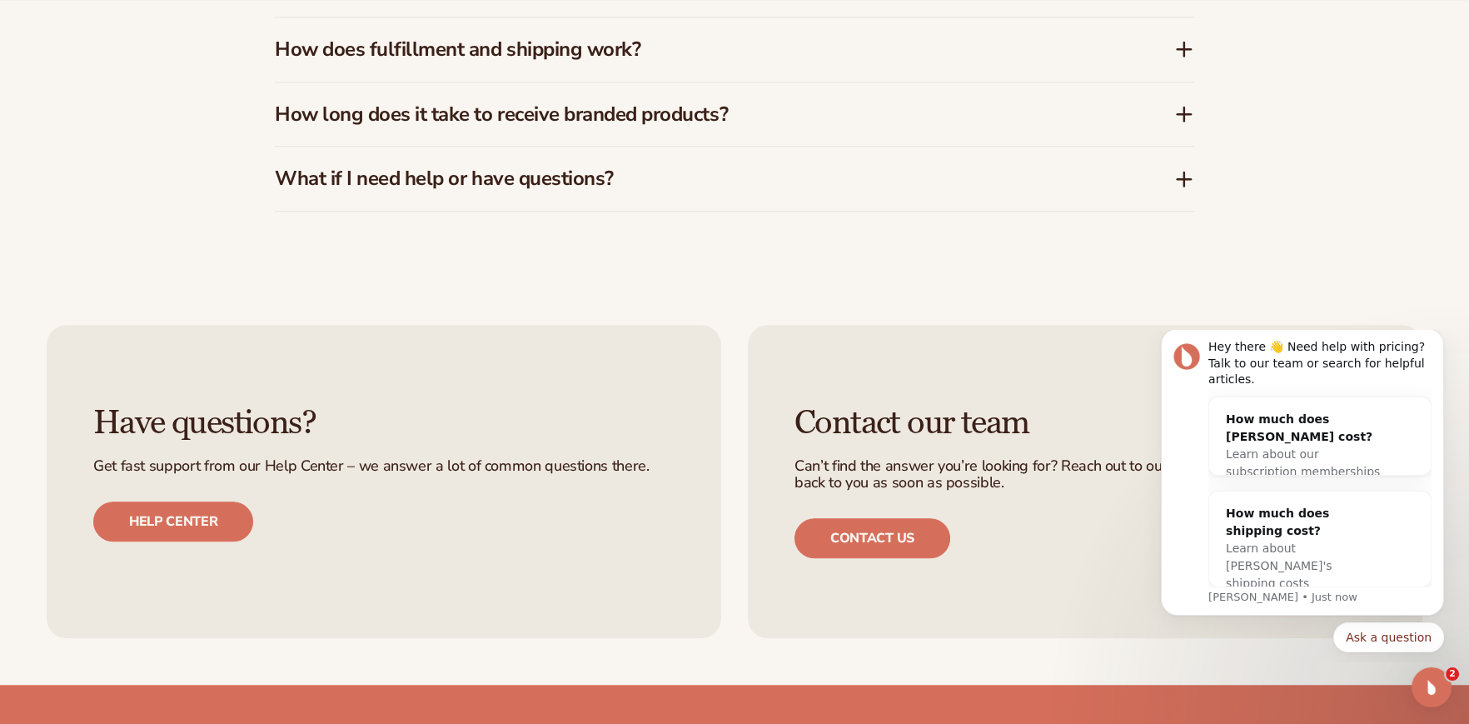
scroll to position [3063, 0]
click at [1178, 110] on icon at bounding box center [1184, 113] width 20 height 20
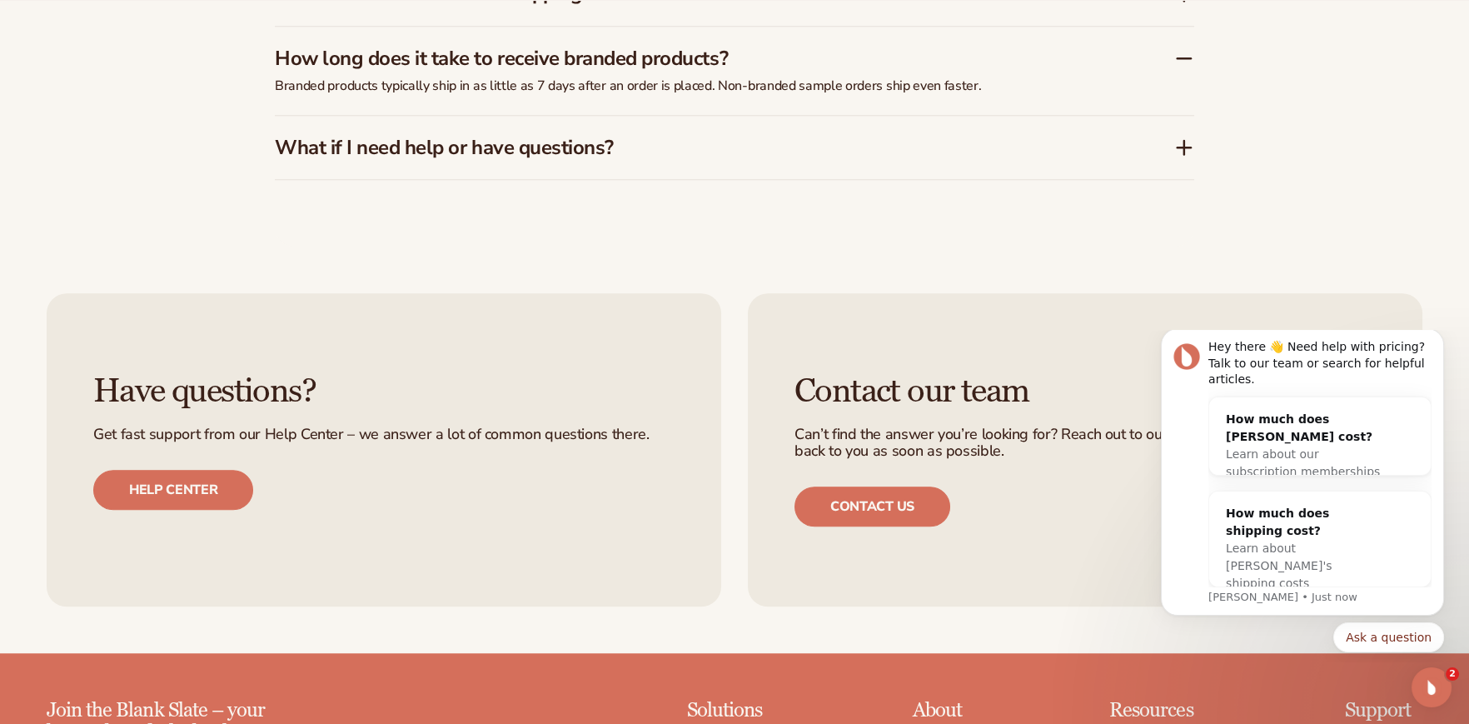
click at [1180, 147] on icon at bounding box center [1184, 147] width 20 height 20
